Goal: Learn about a topic

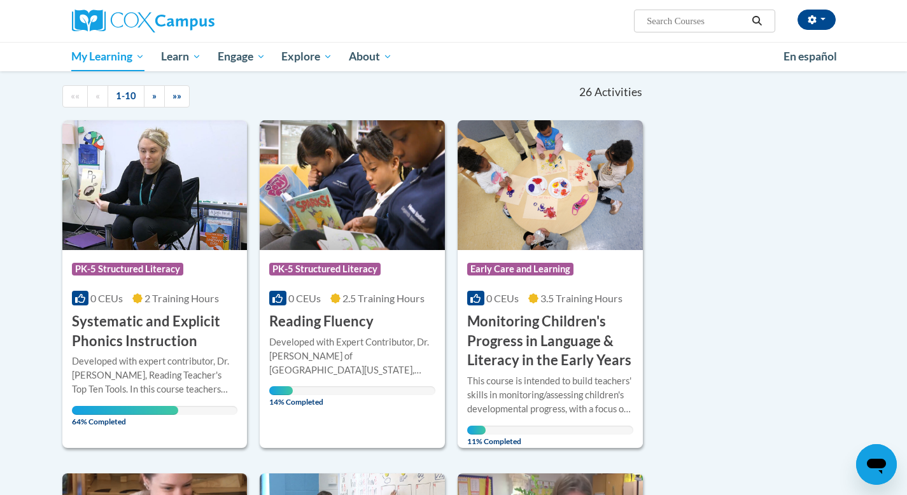
scroll to position [120, 0]
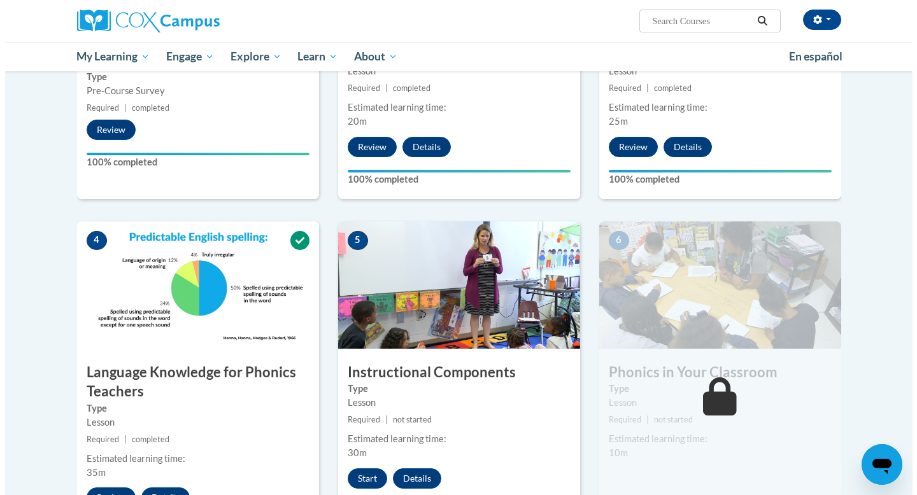
scroll to position [654, 0]
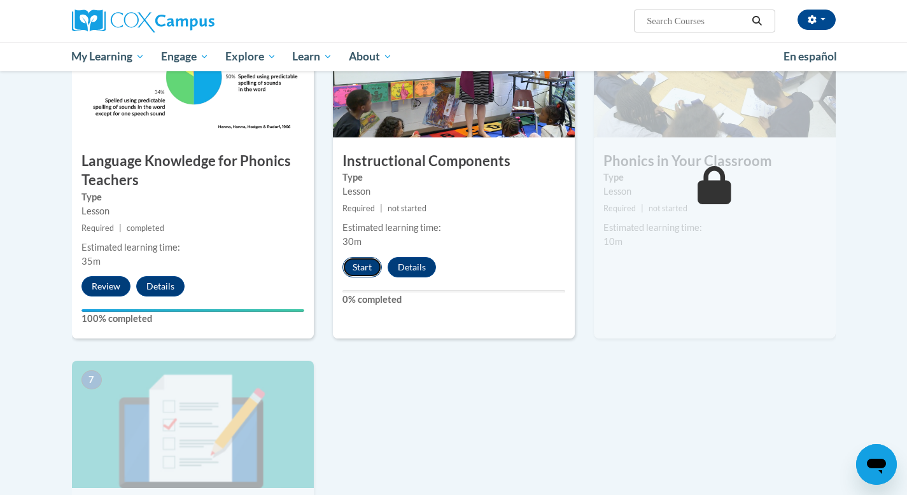
click at [362, 272] on button "Start" at bounding box center [362, 267] width 39 height 20
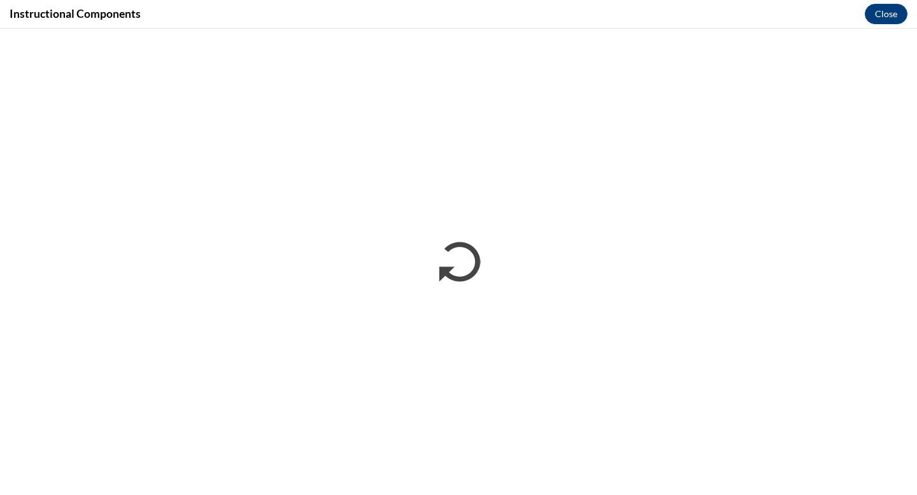
scroll to position [0, 0]
